Goal: Information Seeking & Learning: Learn about a topic

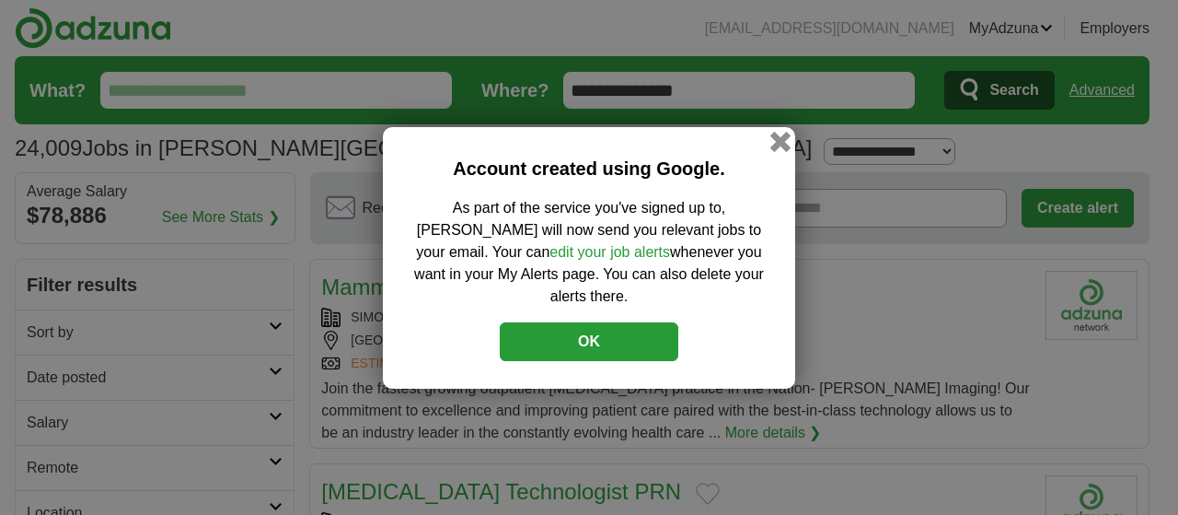
click at [777, 151] on button "button" at bounding box center [781, 141] width 20 height 20
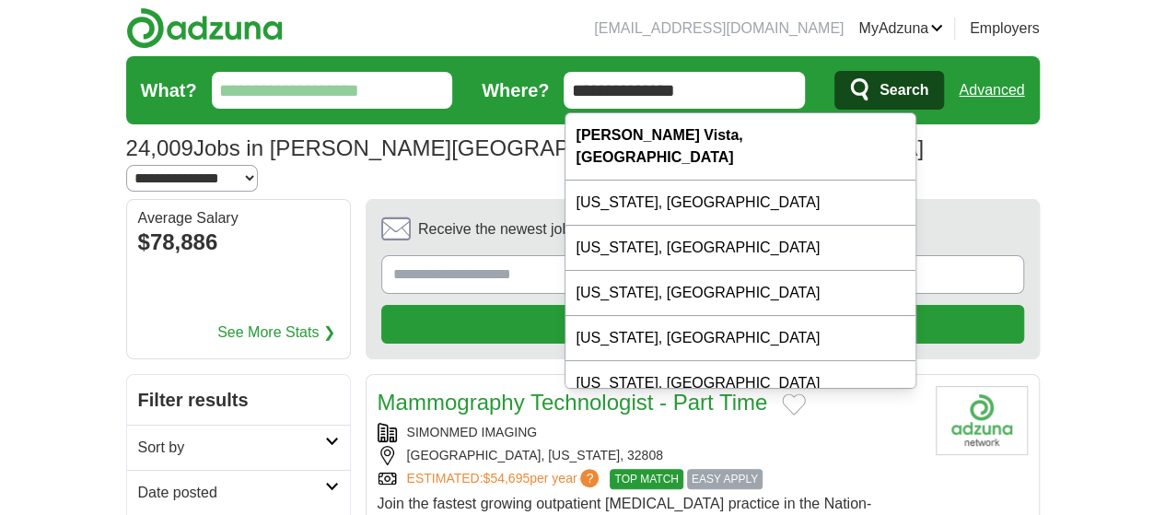
drag, startPoint x: 652, startPoint y: 87, endPoint x: 611, endPoint y: 96, distance: 41.3
click at [611, 96] on input "**********" at bounding box center [683, 90] width 241 height 37
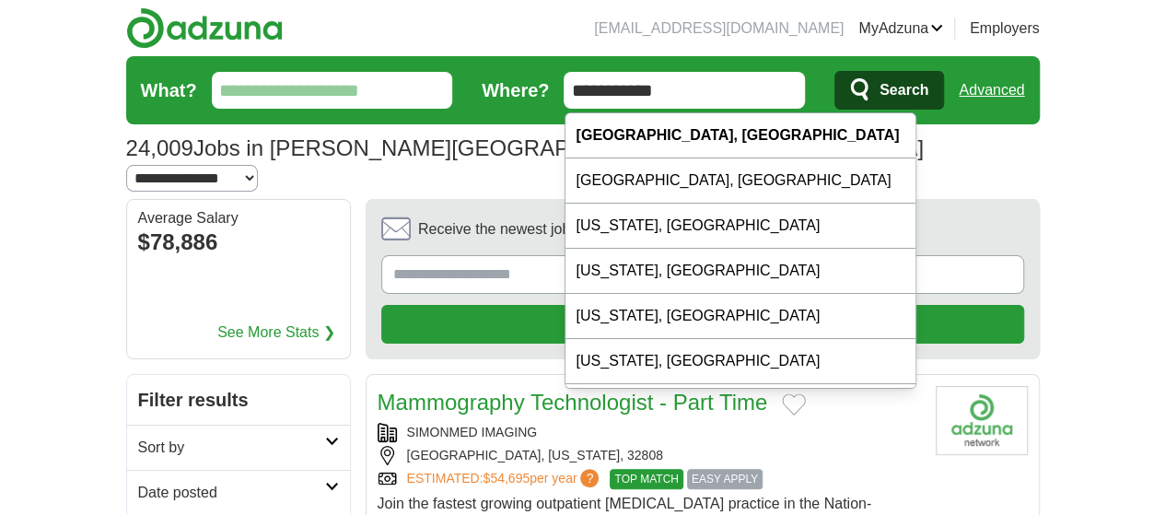
type input "**********"
click at [617, 144] on div "Orlando, FL" at bounding box center [740, 135] width 350 height 45
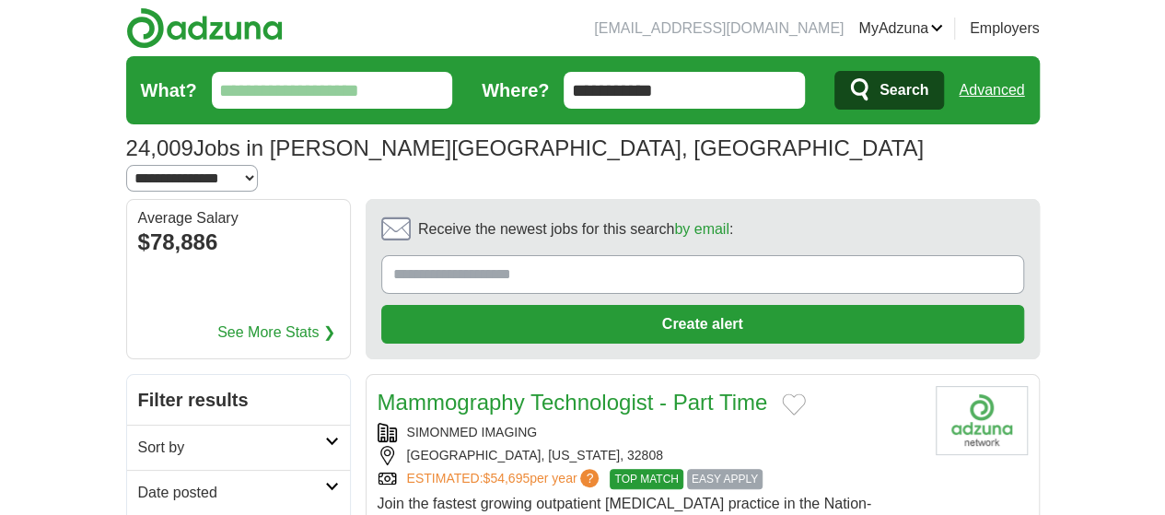
click at [928, 87] on span "Search" at bounding box center [903, 90] width 49 height 37
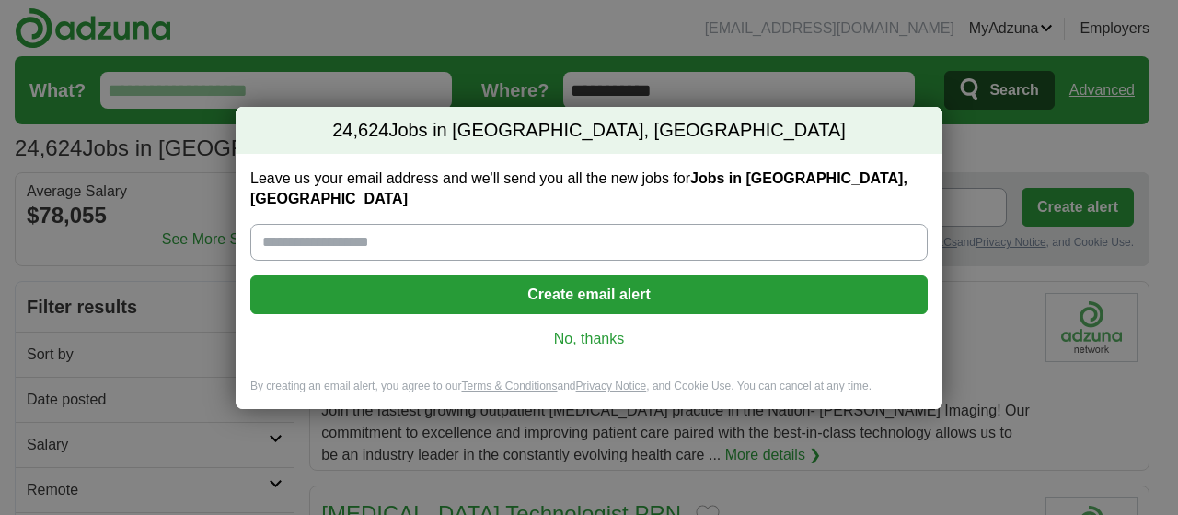
click at [610, 329] on link "No, thanks" at bounding box center [589, 339] width 648 height 20
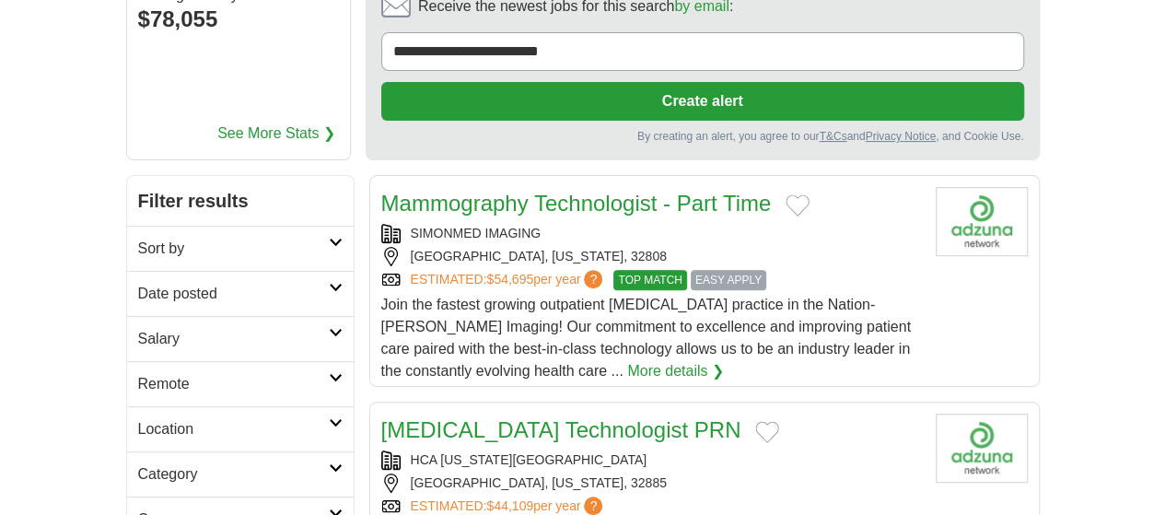
scroll to position [199, 0]
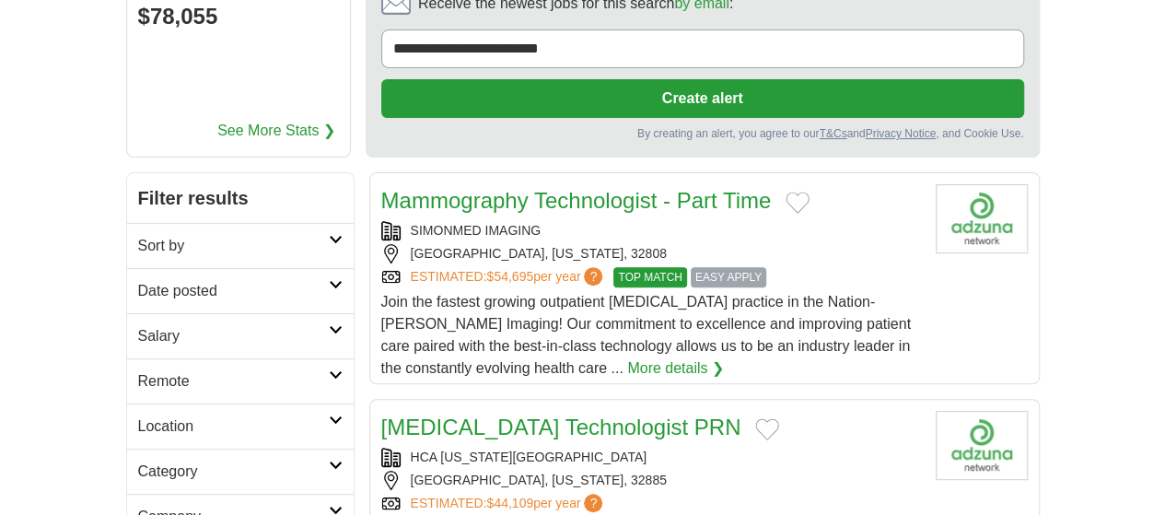
click at [203, 268] on link "Date posted" at bounding box center [240, 290] width 226 height 45
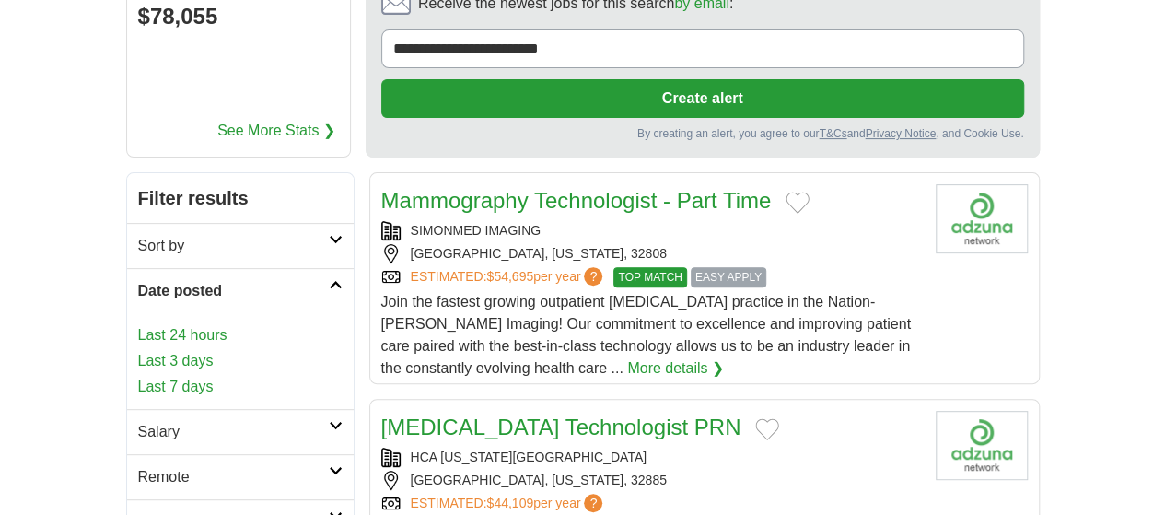
click at [138, 376] on link "Last 7 days" at bounding box center [240, 387] width 204 height 22
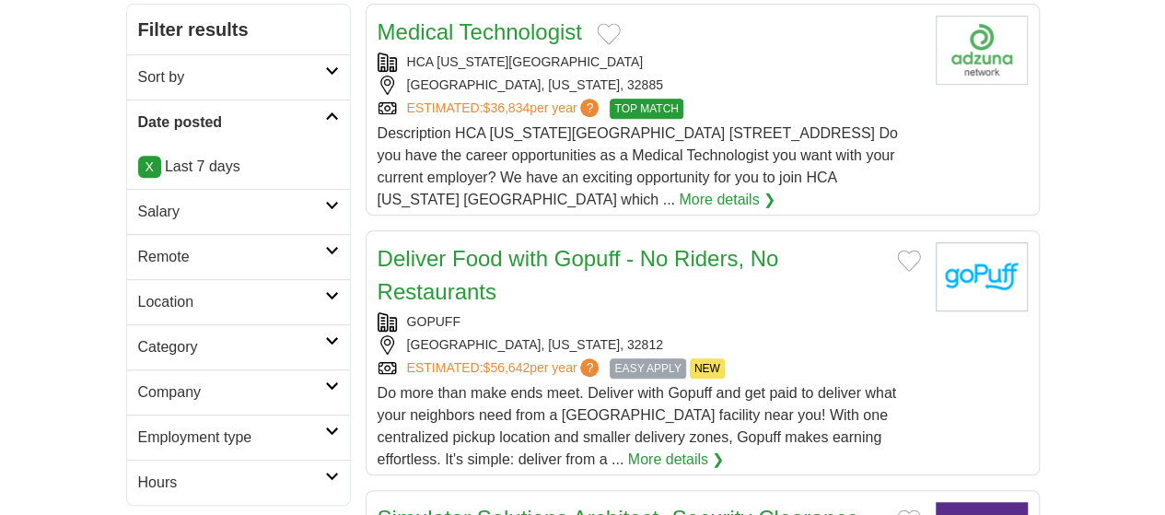
scroll to position [372, 0]
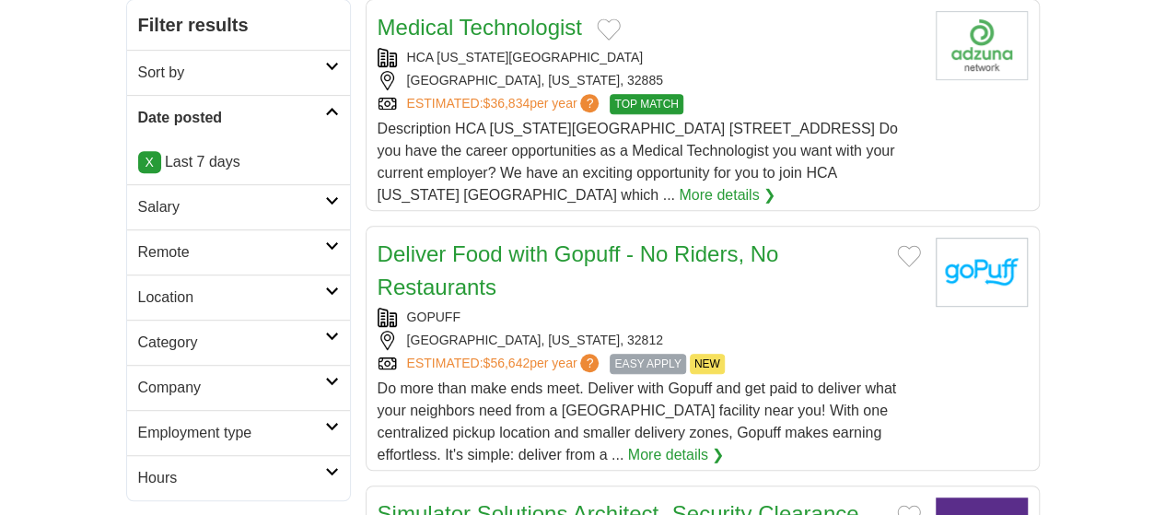
click at [138, 196] on h2 "Salary" at bounding box center [231, 207] width 187 height 22
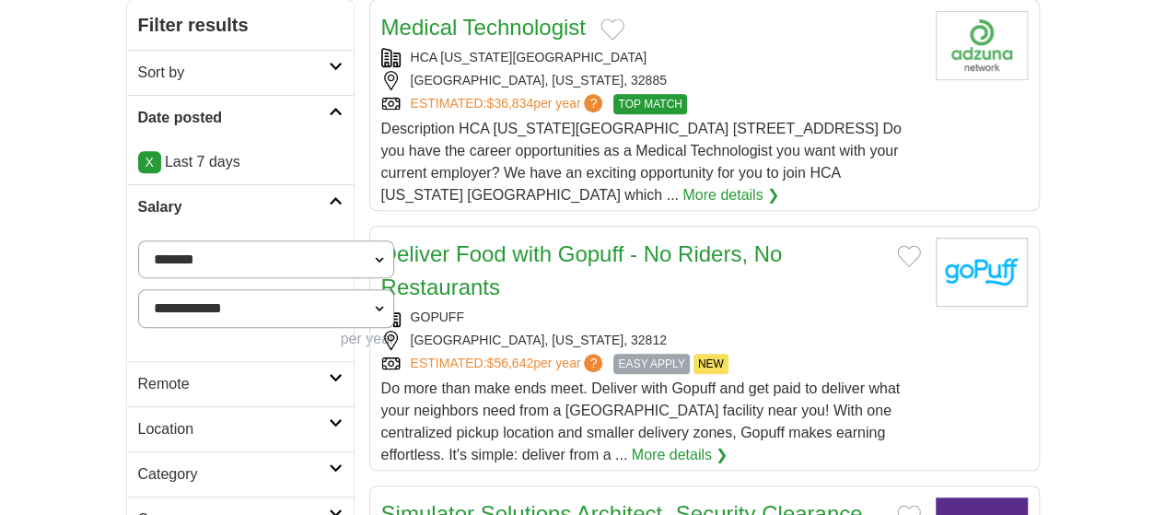
click at [138, 240] on select "**********" at bounding box center [266, 259] width 257 height 38
select select "*****"
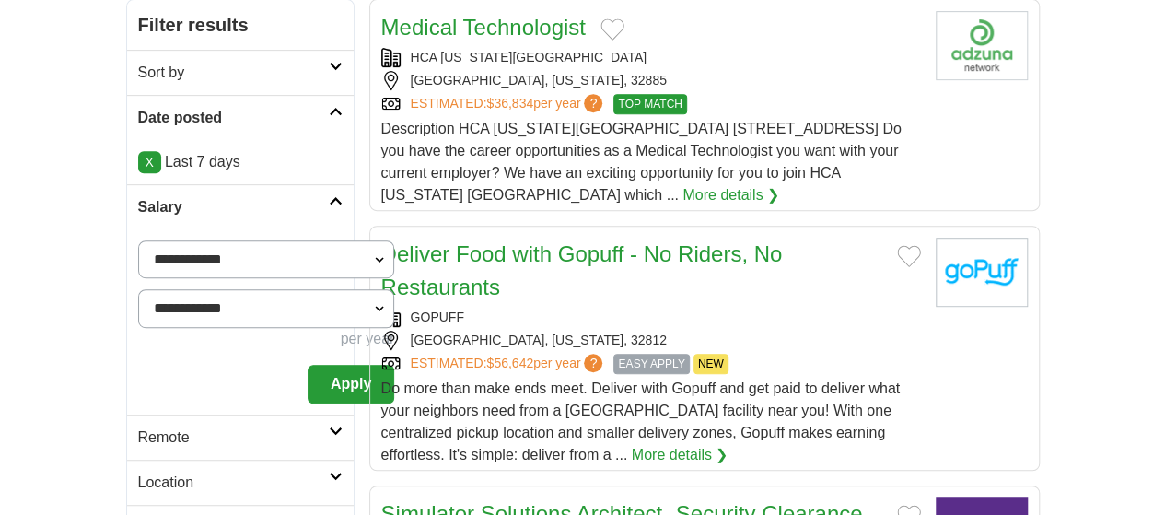
click at [307, 365] on button "Apply" at bounding box center [350, 384] width 87 height 39
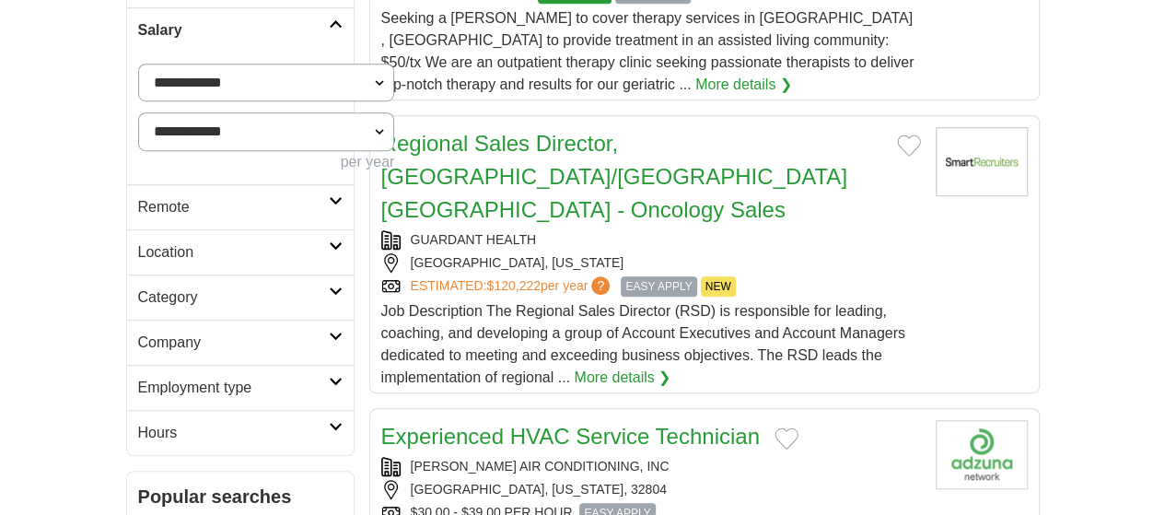
scroll to position [551, 0]
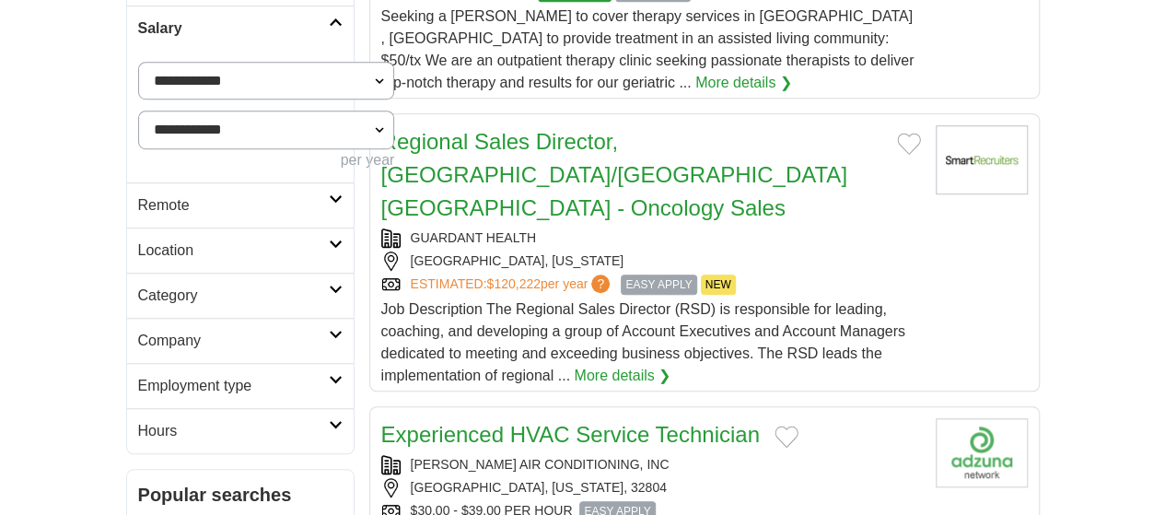
drag, startPoint x: 0, startPoint y: 0, endPoint x: 235, endPoint y: 288, distance: 371.7
click at [235, 375] on h2 "Employment type" at bounding box center [233, 386] width 191 height 22
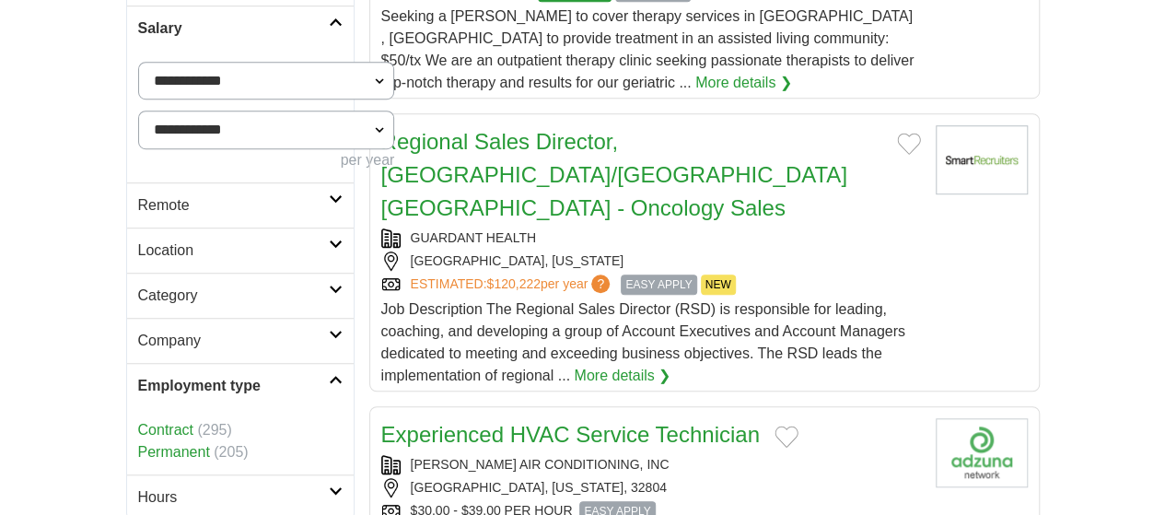
click at [138, 444] on link "Permanent" at bounding box center [174, 452] width 72 height 16
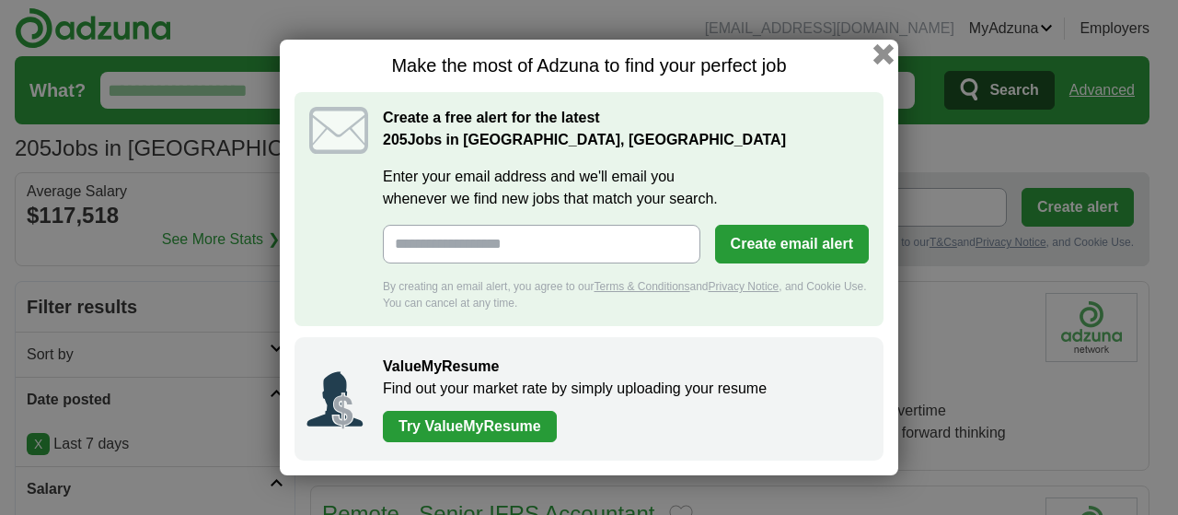
click at [883, 55] on button "button" at bounding box center [884, 54] width 20 height 20
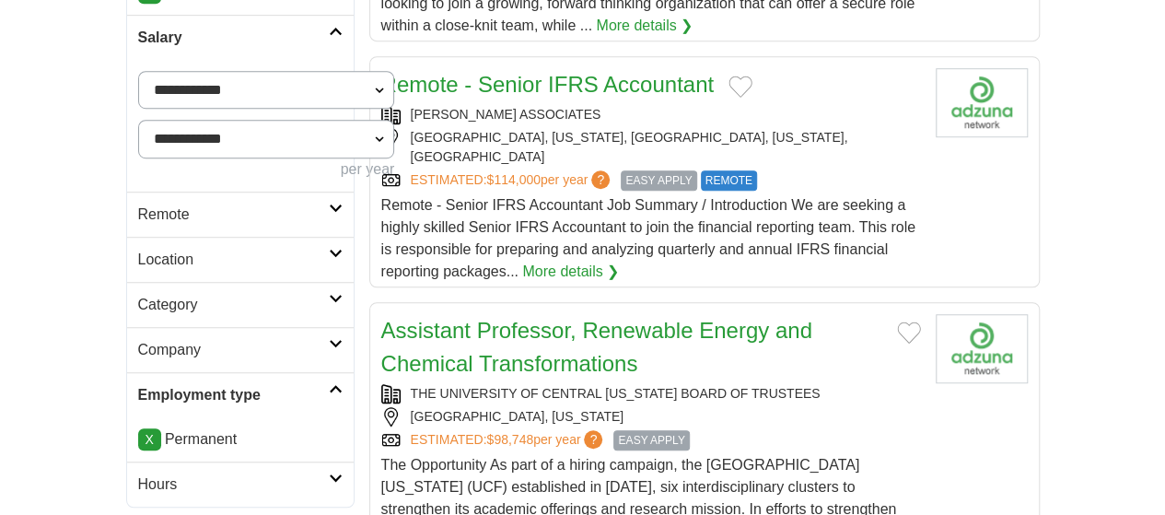
scroll to position [557, 0]
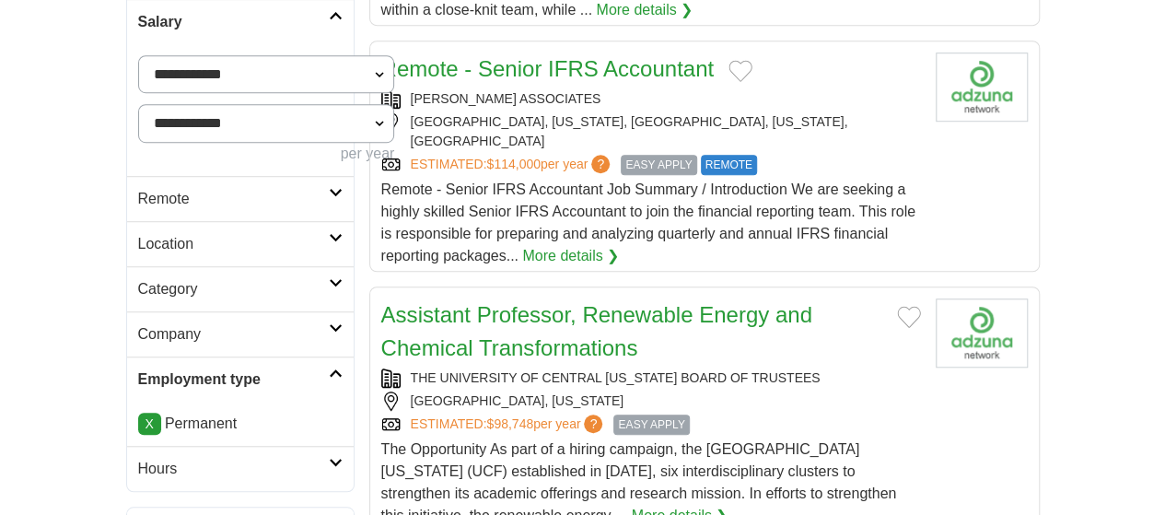
click at [201, 266] on link "Category" at bounding box center [240, 288] width 226 height 45
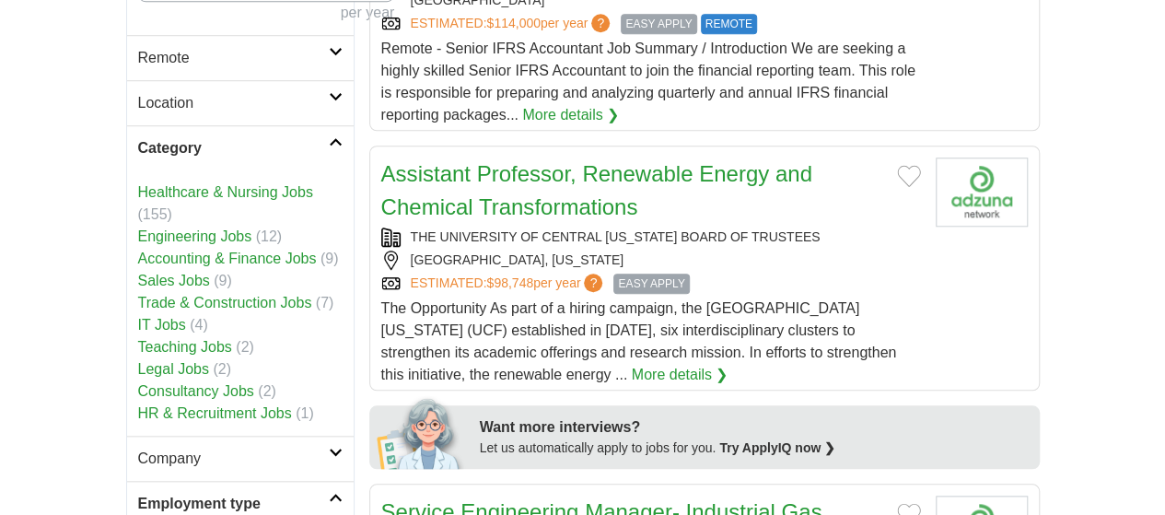
scroll to position [699, 0]
click at [138, 272] on link "Sales Jobs" at bounding box center [174, 280] width 72 height 16
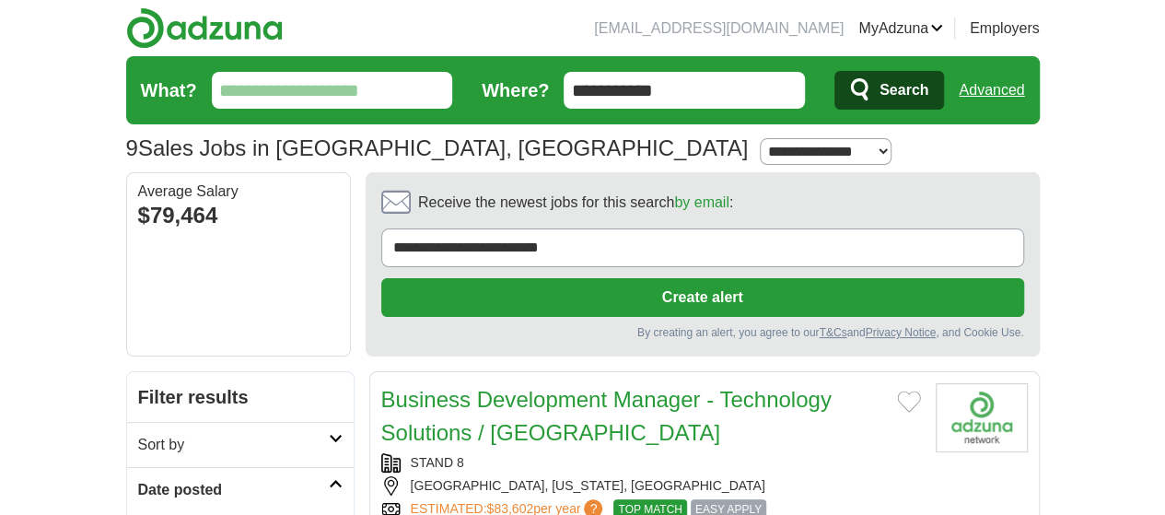
click at [212, 89] on input "What?" at bounding box center [332, 90] width 241 height 37
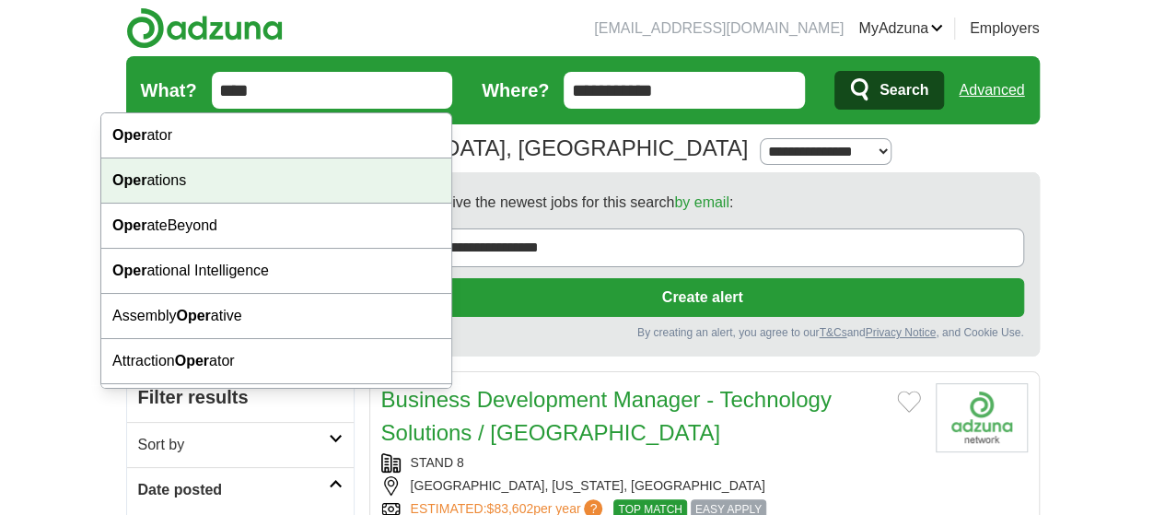
click at [157, 177] on div "Oper ations" at bounding box center [276, 180] width 350 height 45
type input "**********"
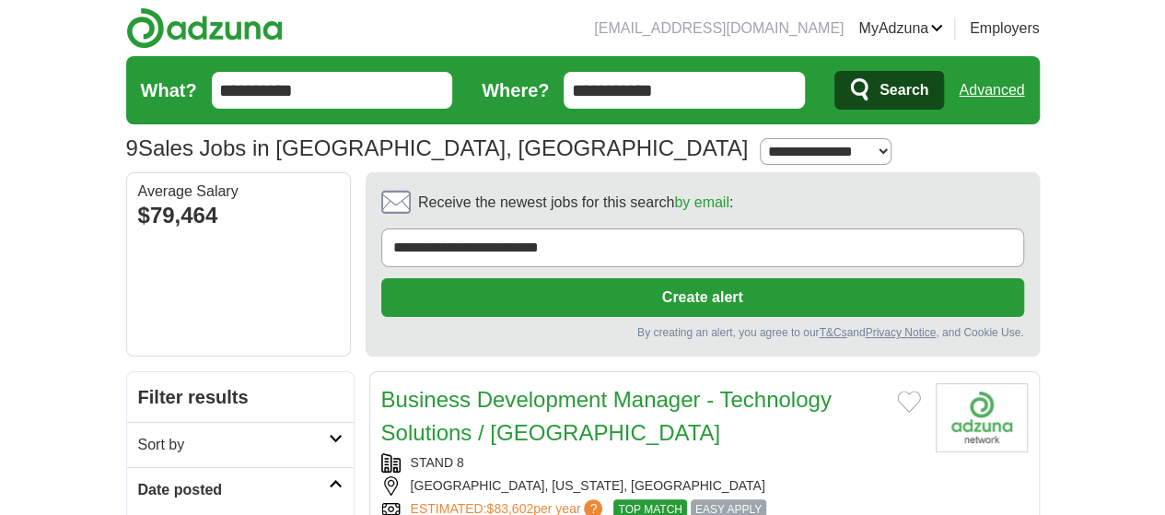
click at [928, 86] on span "Search" at bounding box center [903, 90] width 49 height 37
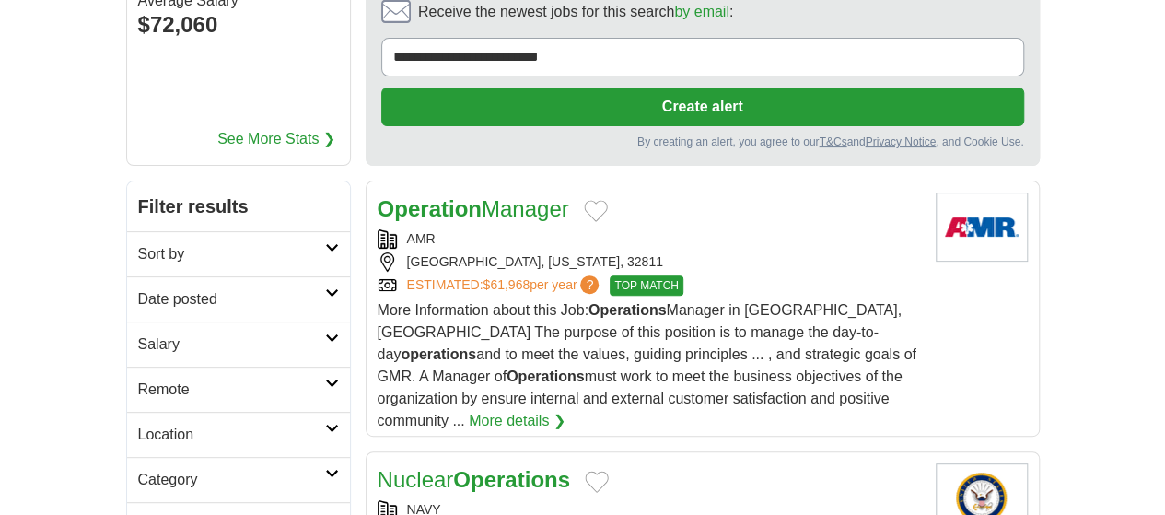
scroll to position [191, 0]
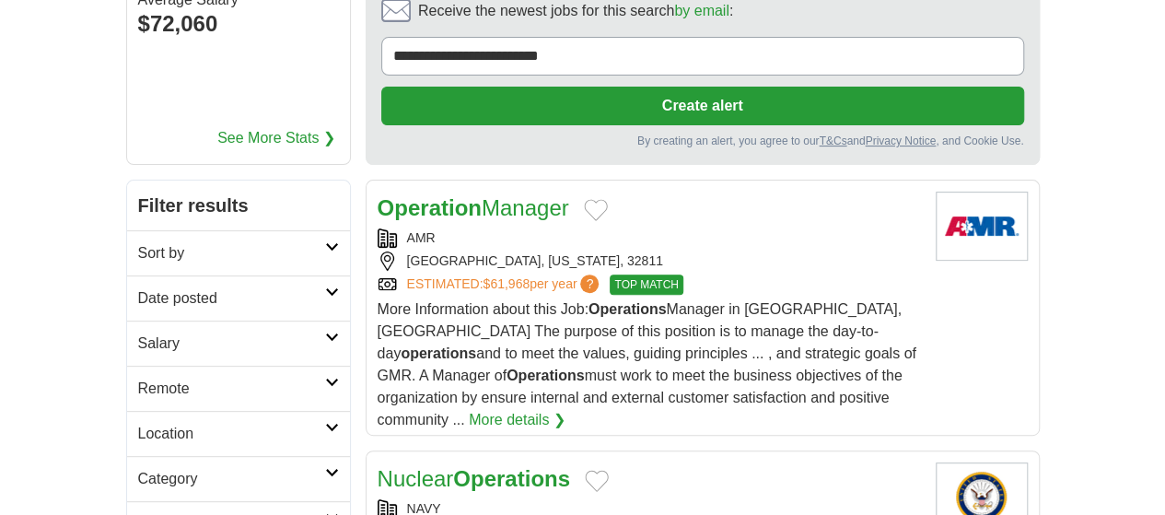
click at [191, 287] on h2 "Date posted" at bounding box center [231, 298] width 187 height 22
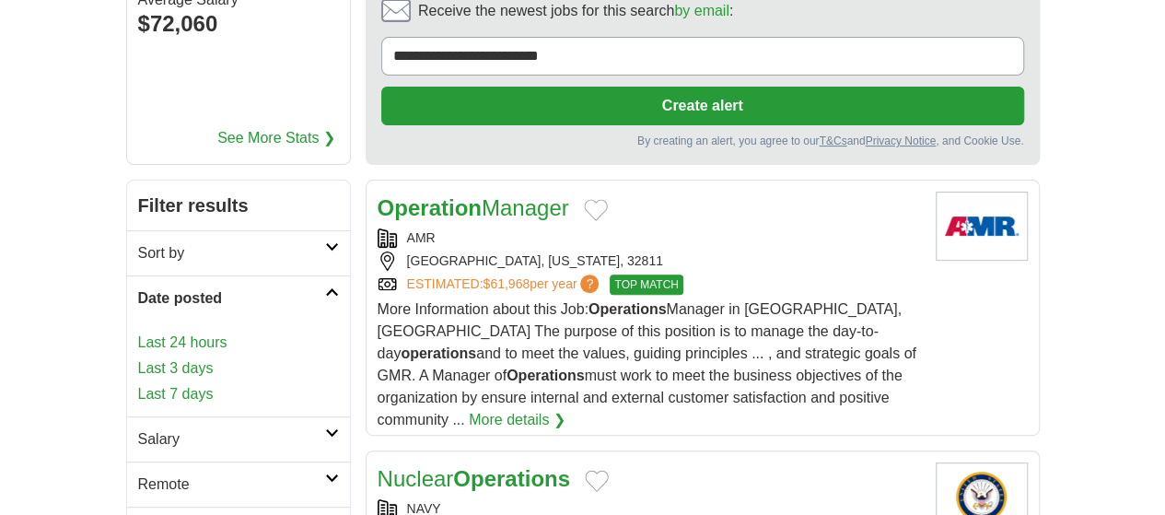
click at [138, 383] on link "Last 7 days" at bounding box center [238, 394] width 201 height 22
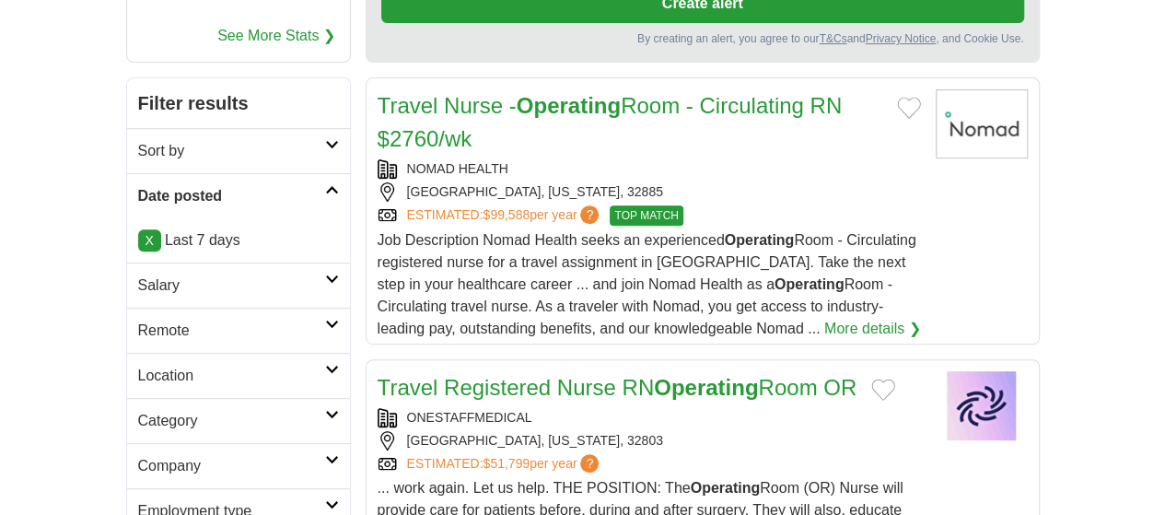
scroll to position [285, 0]
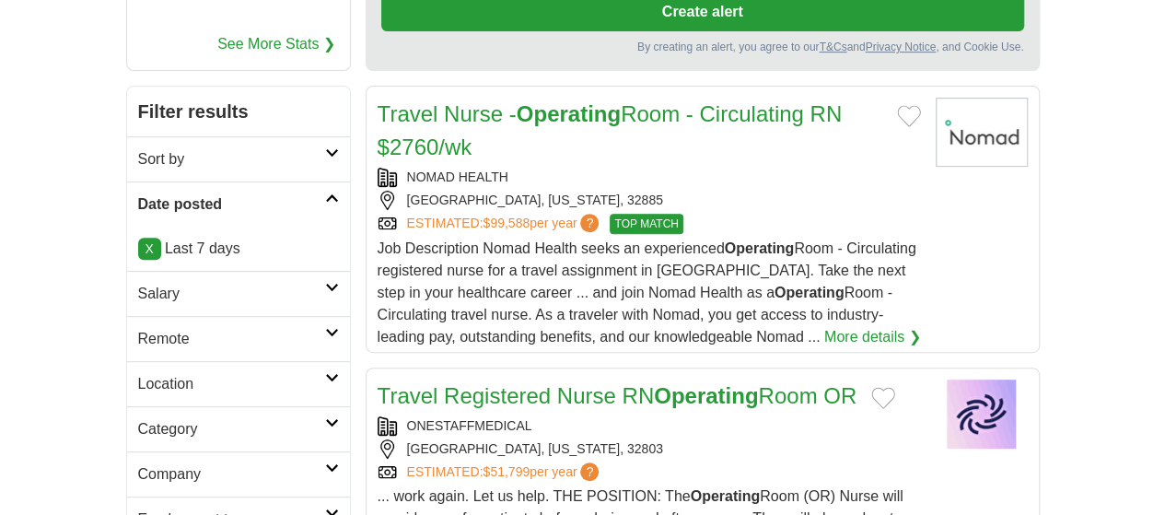
click at [138, 283] on h2 "Salary" at bounding box center [231, 294] width 187 height 22
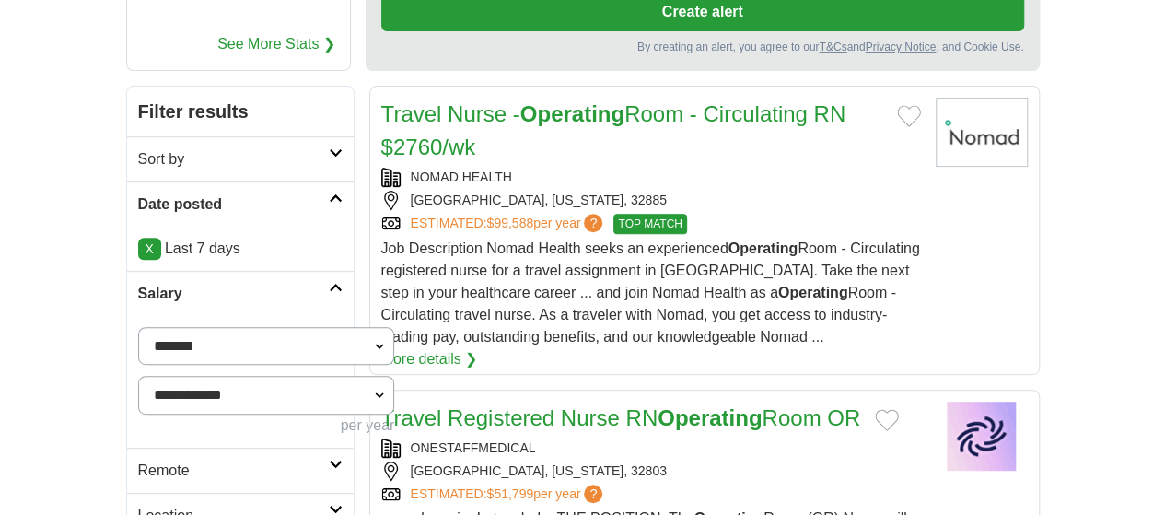
click at [138, 327] on select "**********" at bounding box center [266, 346] width 257 height 38
select select "*****"
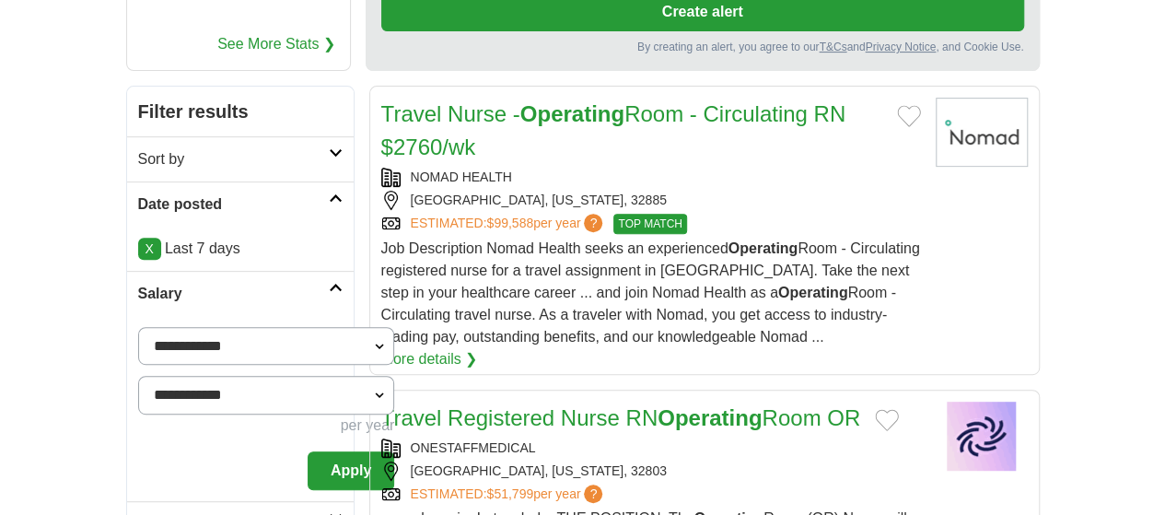
click at [307, 451] on button "Apply" at bounding box center [350, 470] width 87 height 39
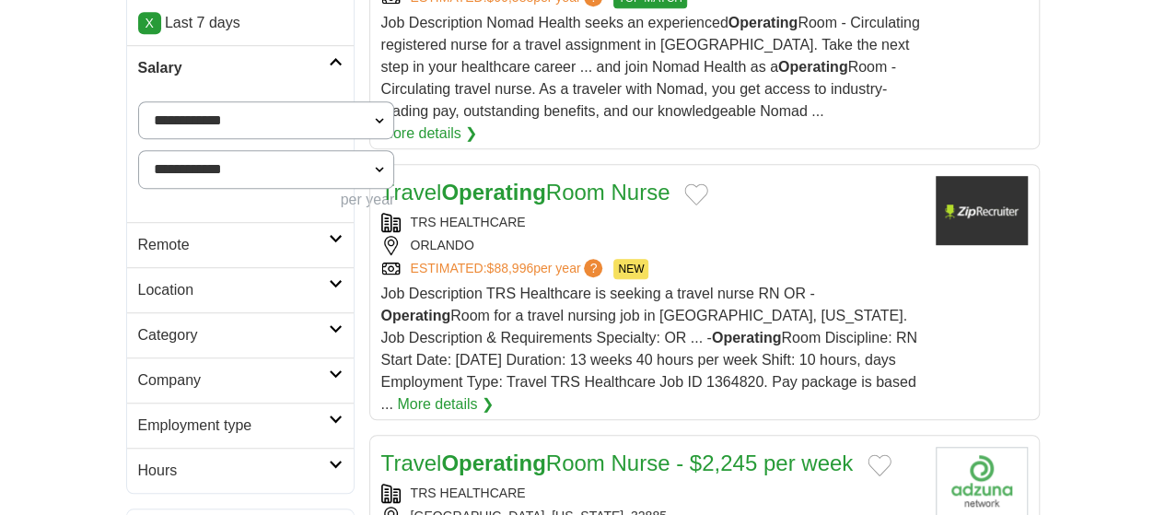
scroll to position [510, 0]
click at [246, 313] on link "Category" at bounding box center [240, 335] width 226 height 45
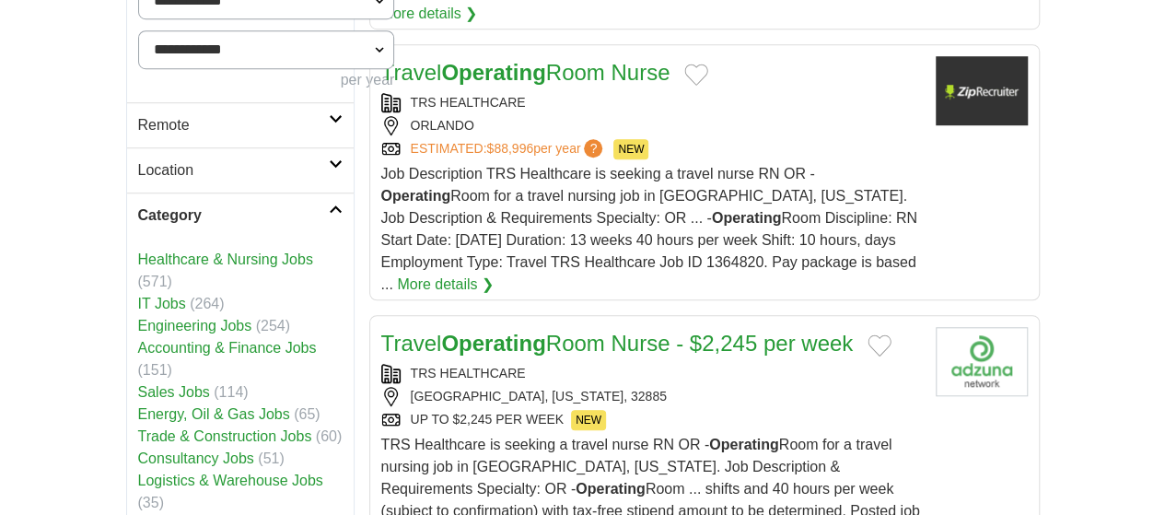
scroll to position [632, 0]
click at [138, 449] on link "Consultancy Jobs" at bounding box center [196, 457] width 116 height 16
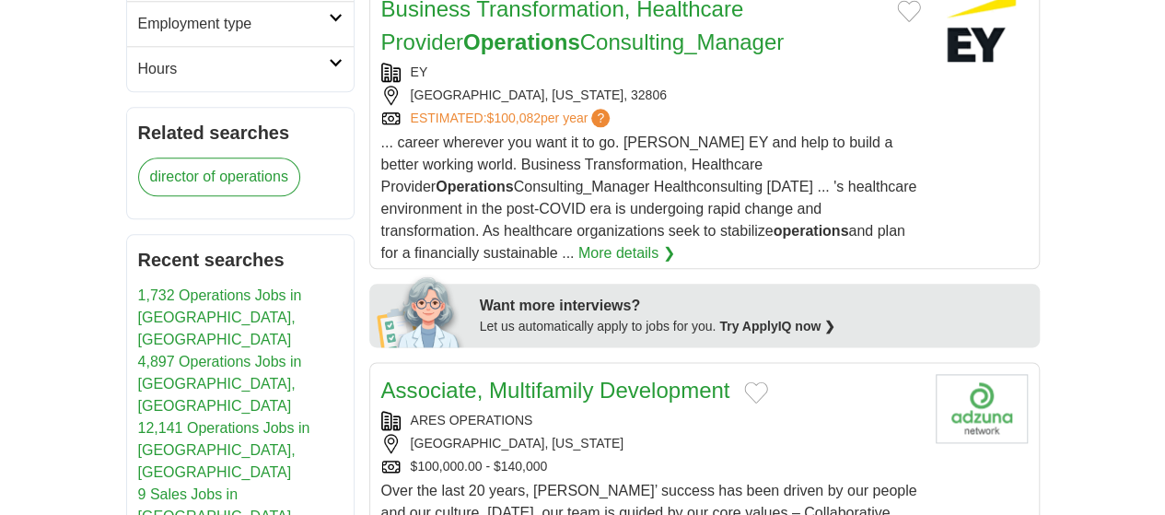
scroll to position [965, 0]
click at [751, 433] on div "[GEOGRAPHIC_DATA], [US_STATE]" at bounding box center [650, 442] width 539 height 19
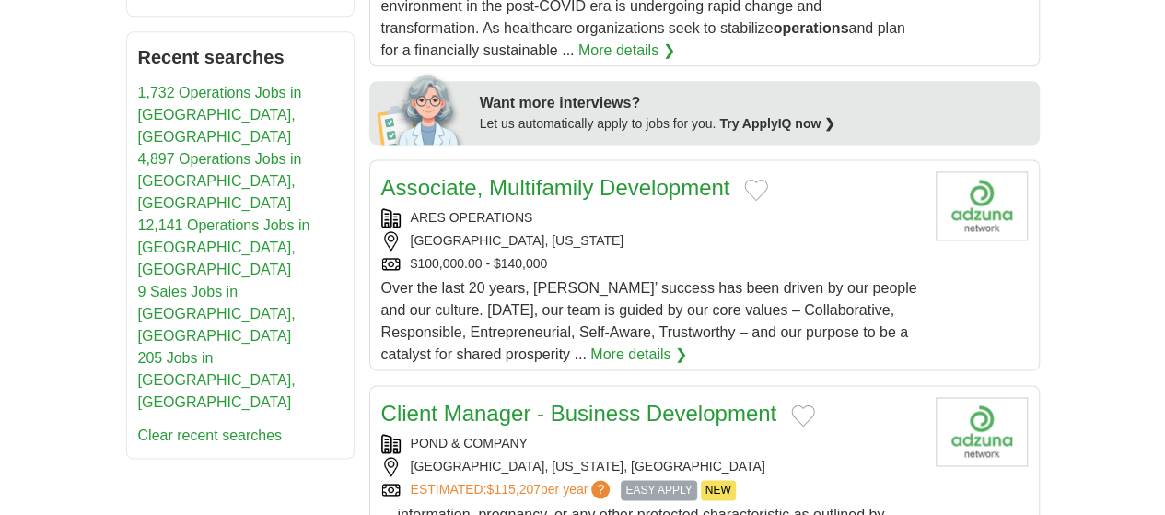
scroll to position [1167, 0]
click at [839, 456] on div "[GEOGRAPHIC_DATA], [US_STATE], [GEOGRAPHIC_DATA]" at bounding box center [650, 465] width 539 height 19
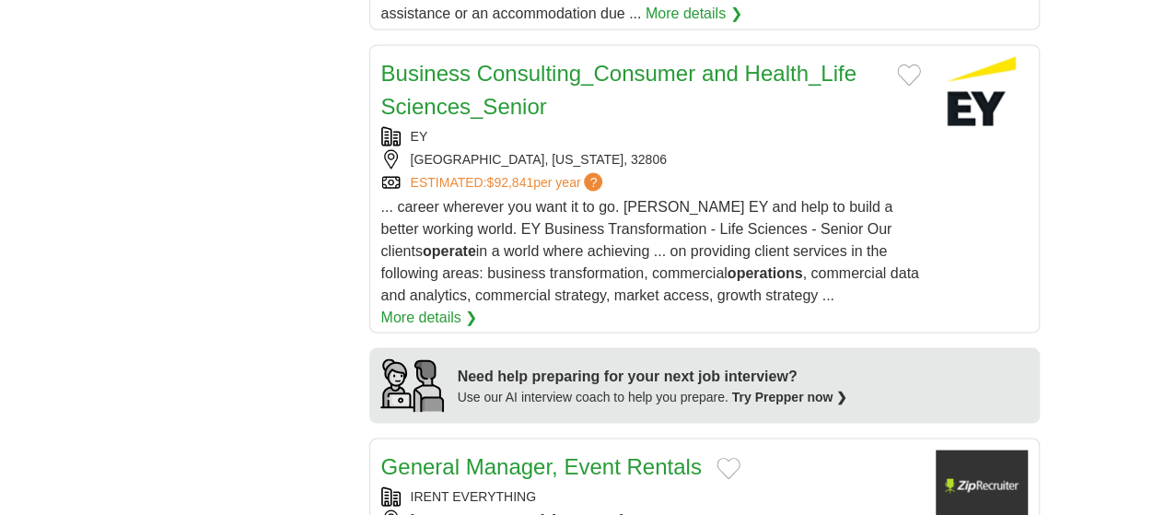
scroll to position [1712, 0]
click at [609, 485] on div "IRENT EVERYTHING" at bounding box center [650, 494] width 539 height 19
